Goal: Task Accomplishment & Management: Manage account settings

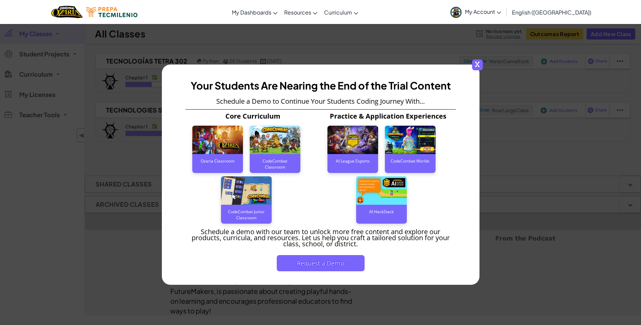
click at [479, 66] on span "x" at bounding box center [477, 64] width 11 height 11
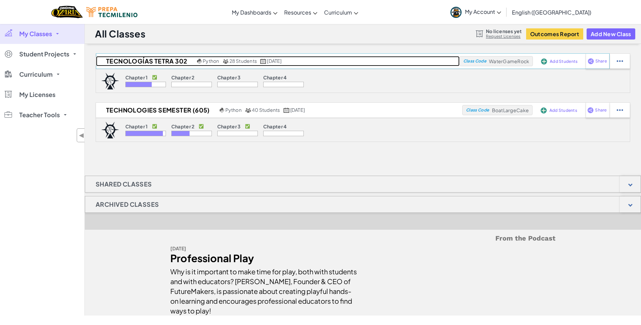
click at [157, 57] on h2 "Tecnologías Tetra 302" at bounding box center [145, 61] width 99 height 10
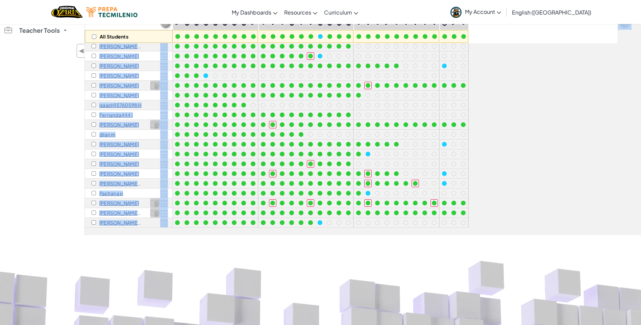
scroll to position [191, 0]
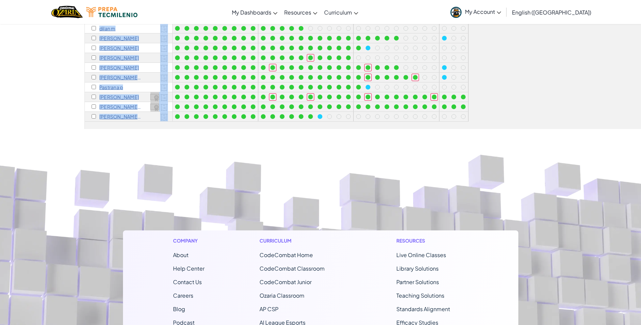
drag, startPoint x: 90, startPoint y: 133, endPoint x: 158, endPoint y: 117, distance: 70.1
copy div "[PERSON_NAME] A [PERSON_NAME] A Cantuupksi c [PERSON_NAME] C [PERSON_NAME] C xi…"
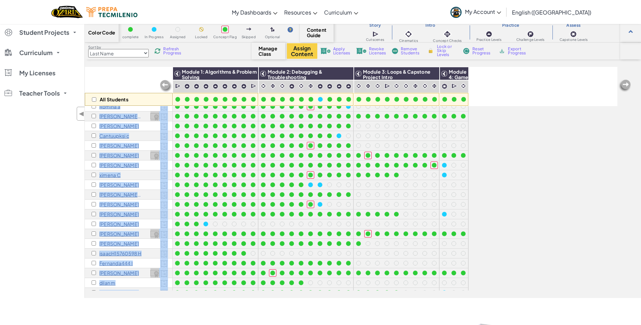
scroll to position [0, 0]
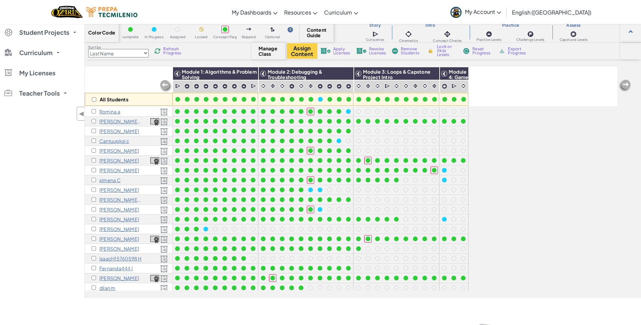
drag, startPoint x: 53, startPoint y: 179, endPoint x: 77, endPoint y: 170, distance: 25.9
click at [53, 179] on div "My Classes All Classes Tecnologías Tetra 302 Technologies Semester (605) Studen…" at bounding box center [42, 150] width 84 height 296
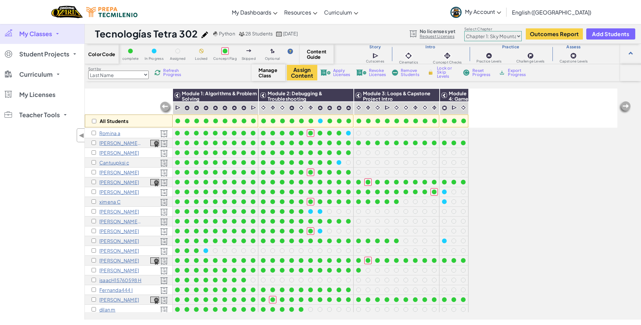
click at [515, 74] on span "Export Progress" at bounding box center [518, 73] width 21 height 8
